Goal: Information Seeking & Learning: Learn about a topic

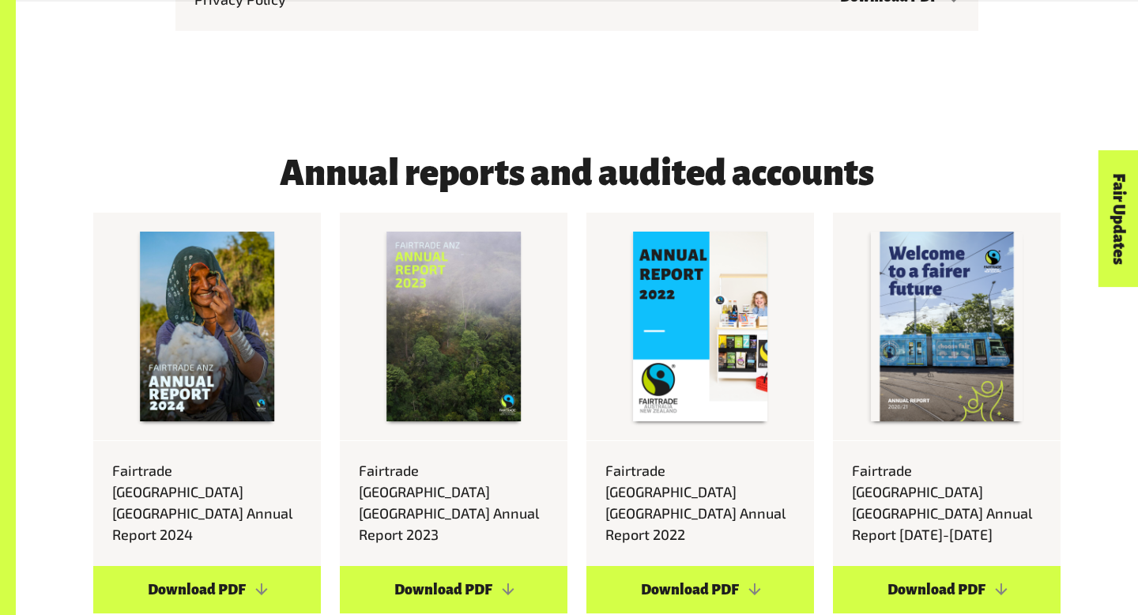
scroll to position [6750, 0]
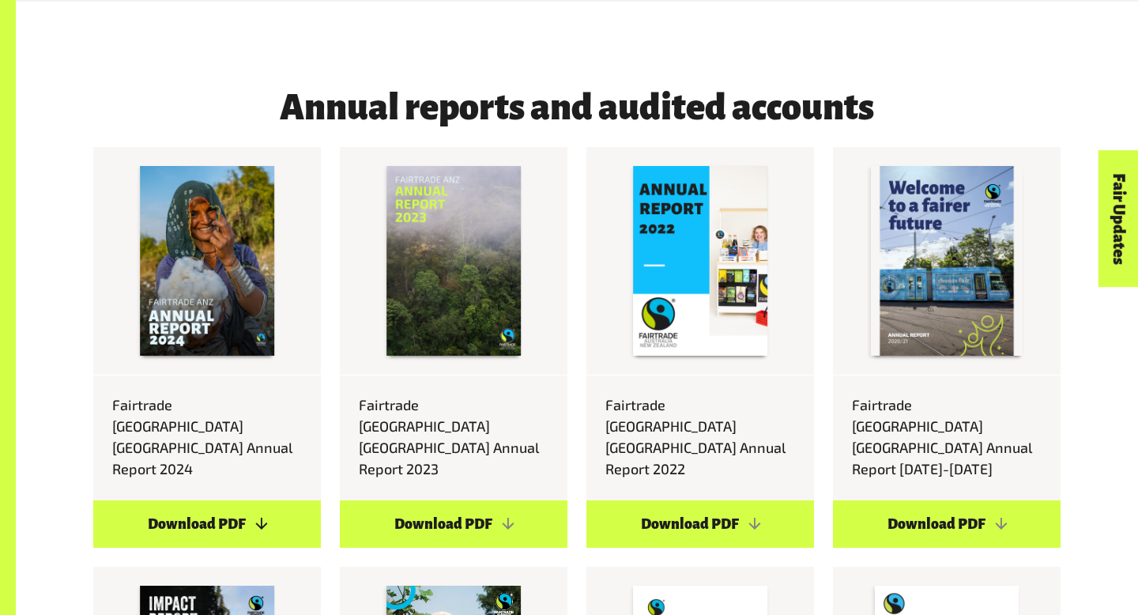
click at [245, 500] on link "Download PDF" at bounding box center [207, 523] width 228 height 47
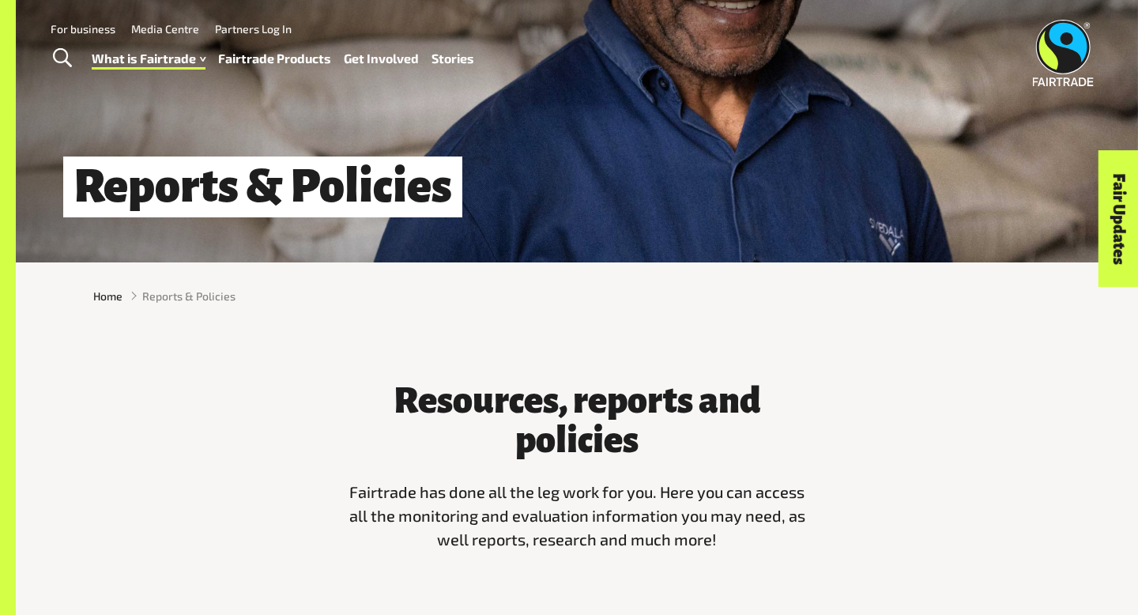
scroll to position [0, 0]
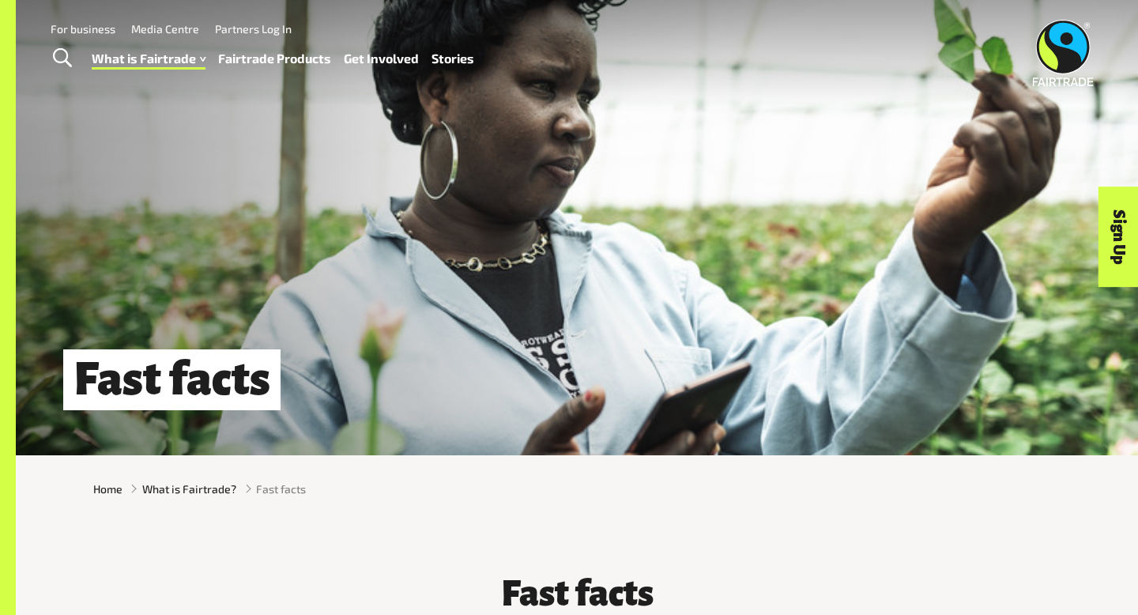
click at [1065, 62] on img at bounding box center [1063, 53] width 61 height 66
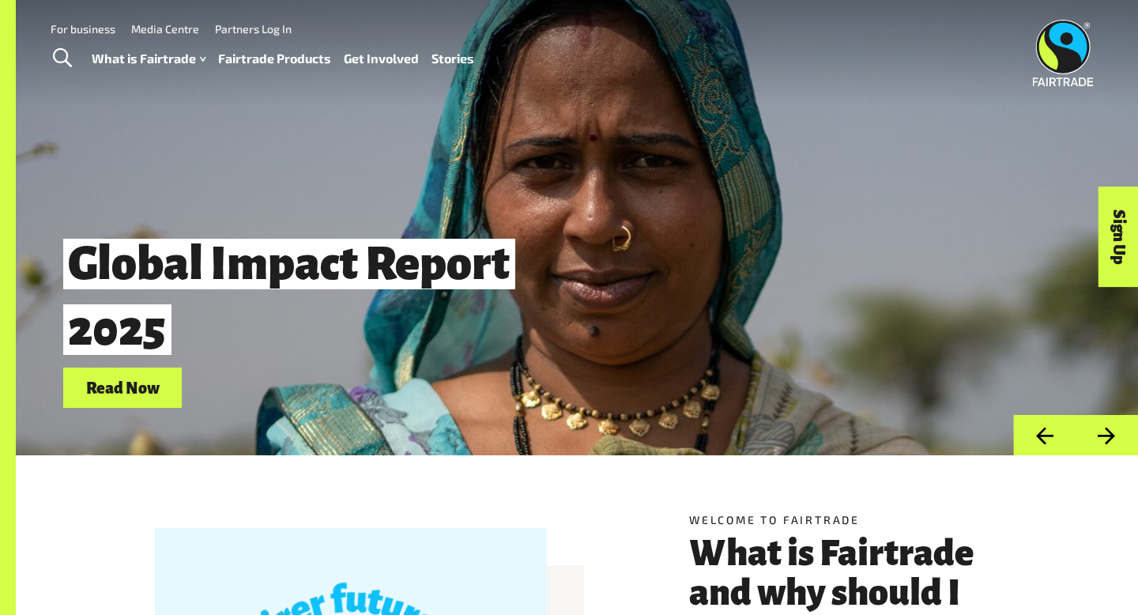
click at [95, 28] on link "For business" at bounding box center [83, 28] width 65 height 13
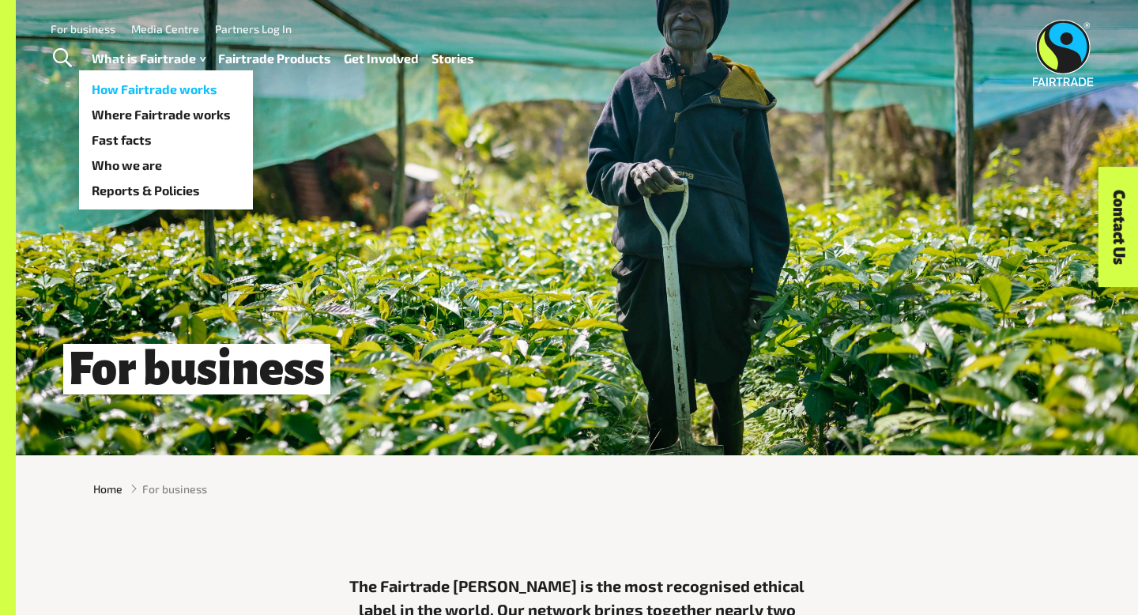
click at [107, 80] on link "How Fairtrade works" at bounding box center [166, 89] width 174 height 25
